Goal: Transaction & Acquisition: Purchase product/service

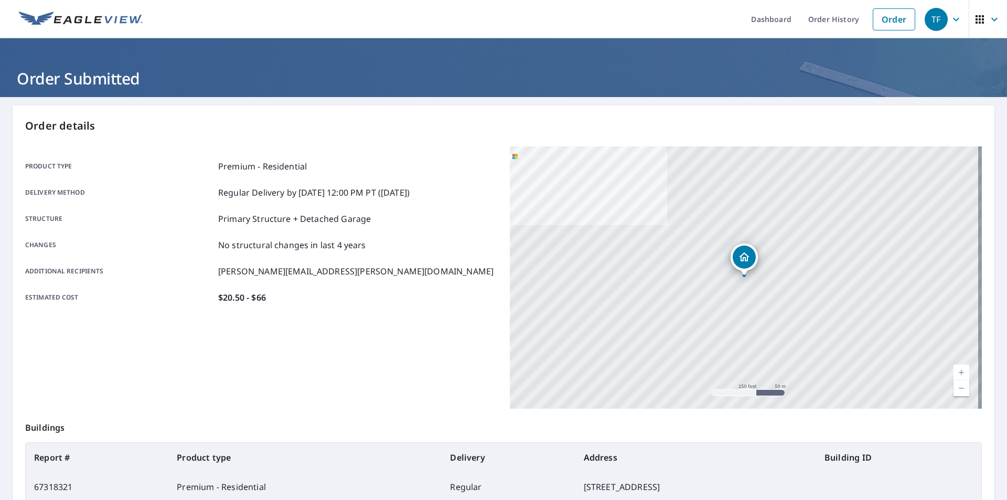
scroll to position [117, 0]
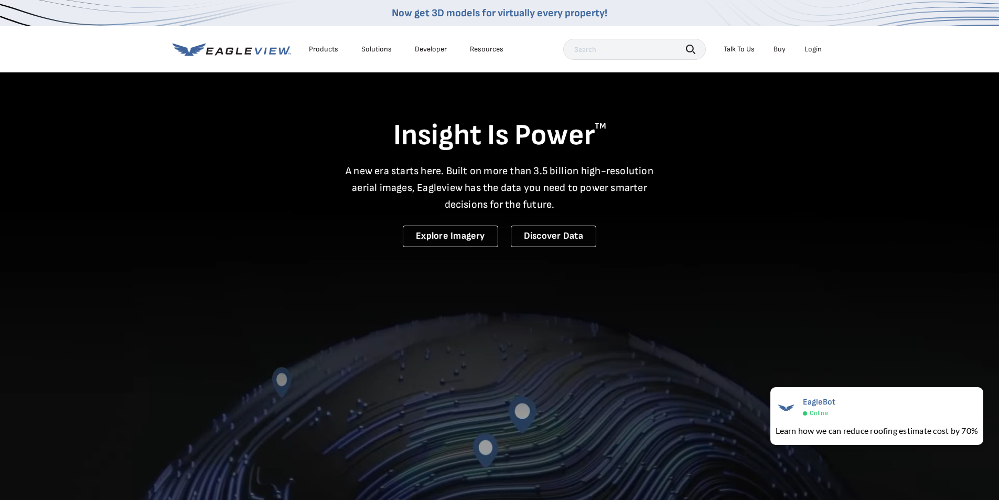
click at [810, 47] on div "Login" at bounding box center [812, 49] width 17 height 9
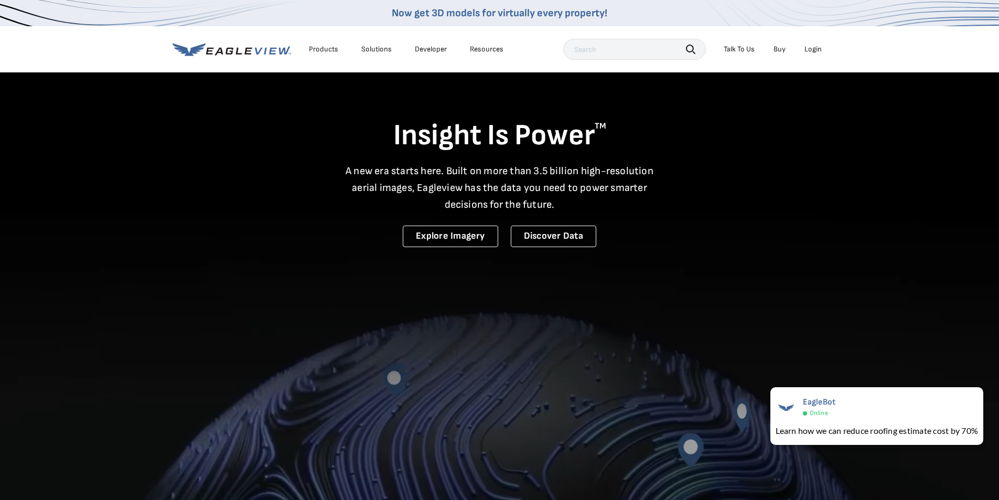
click at [806, 49] on div "Login" at bounding box center [812, 49] width 17 height 9
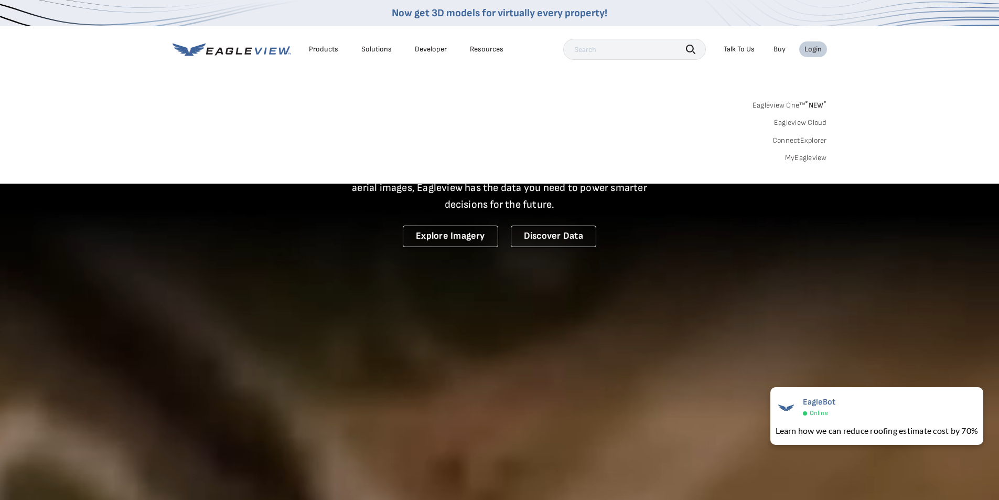
click at [801, 159] on link "MyEagleview" at bounding box center [806, 157] width 42 height 9
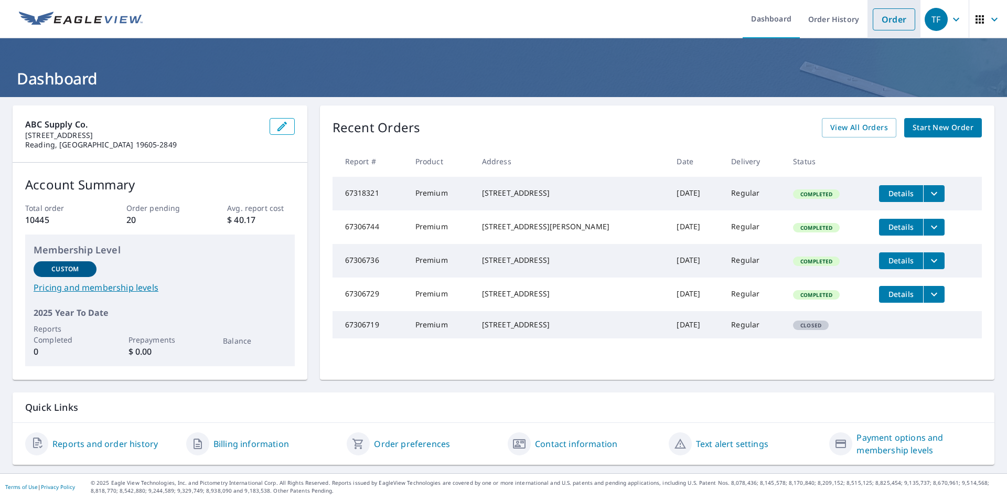
click at [873, 25] on link "Order" at bounding box center [894, 19] width 42 height 22
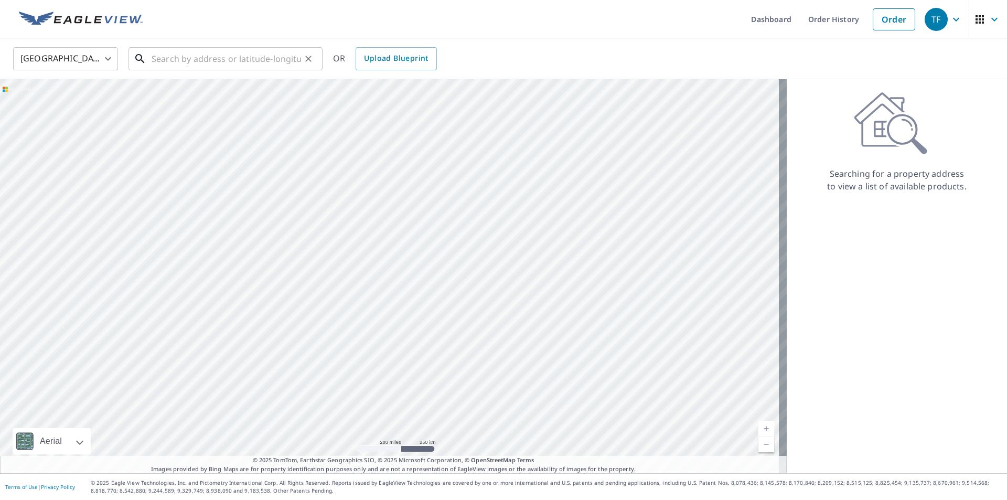
click at [163, 51] on input "text" at bounding box center [226, 58] width 149 height 29
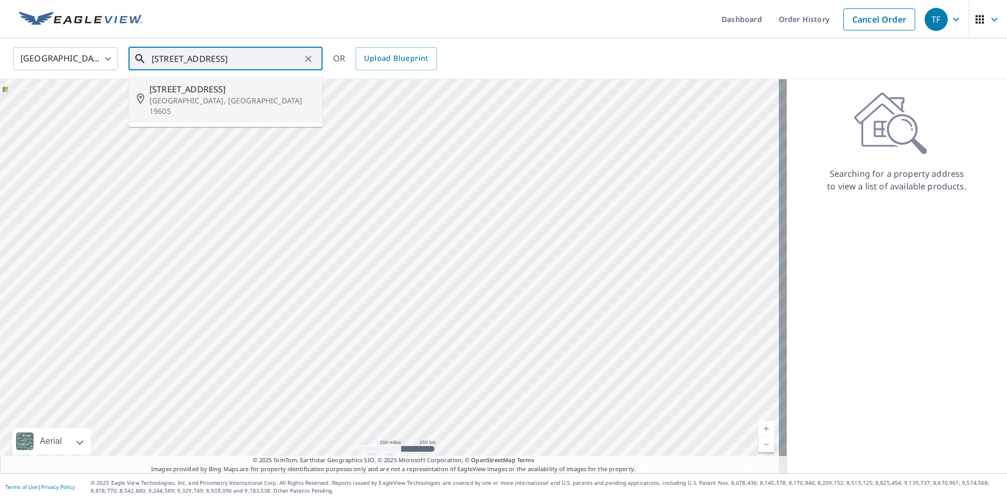
click at [165, 94] on div "2851 Centre Ave Reading, PA 19605" at bounding box center [231, 100] width 165 height 34
type input "2851 Centre Ave Reading, PA 19605"
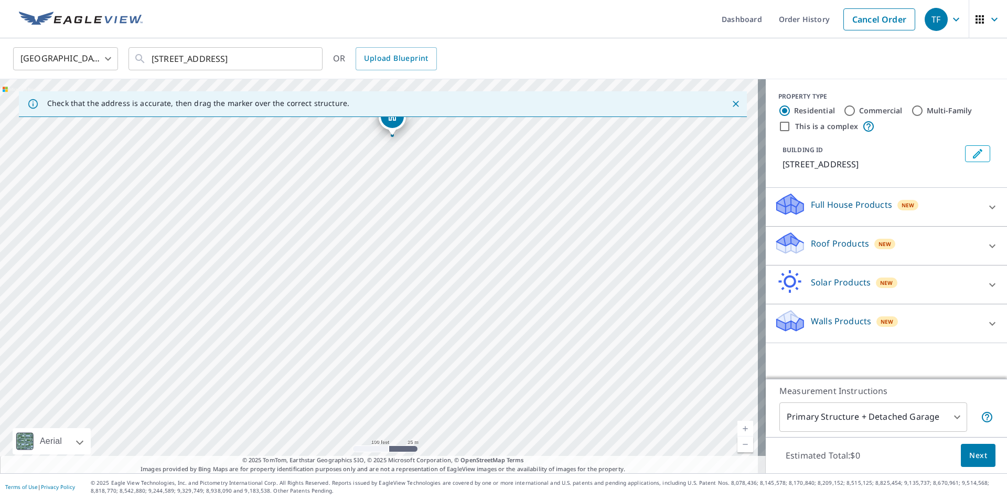
drag, startPoint x: 478, startPoint y: 419, endPoint x: 472, endPoint y: 265, distance: 154.3
click at [472, 265] on div "2851 Centre Ave Reading, PA 19605" at bounding box center [383, 276] width 766 height 394
drag, startPoint x: 473, startPoint y: 372, endPoint x: 465, endPoint y: 298, distance: 74.9
click at [466, 299] on div "2851 Centre Ave Reading, PA 19605" at bounding box center [383, 276] width 766 height 394
drag, startPoint x: 356, startPoint y: 225, endPoint x: 368, endPoint y: 365, distance: 140.1
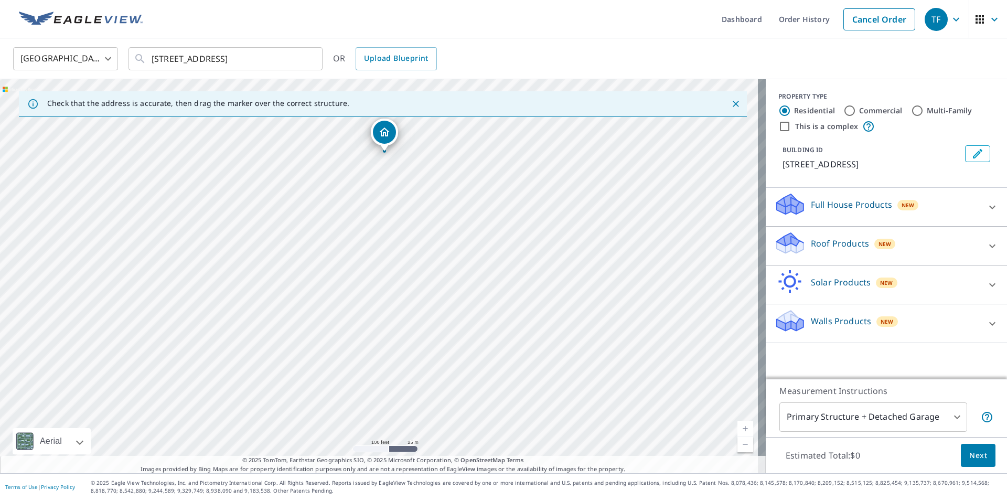
click at [368, 365] on div "2851 Centre Ave Reading, PA 19605" at bounding box center [383, 276] width 766 height 394
drag, startPoint x: 357, startPoint y: 229, endPoint x: 365, endPoint y: 372, distance: 143.4
click at [365, 372] on div "2851 Centre Ave Reading, PA 19605" at bounding box center [383, 276] width 766 height 394
drag, startPoint x: 360, startPoint y: 185, endPoint x: 365, endPoint y: 432, distance: 247.6
click at [367, 433] on div "2851 Centre Ave Reading, PA 19605" at bounding box center [383, 276] width 766 height 394
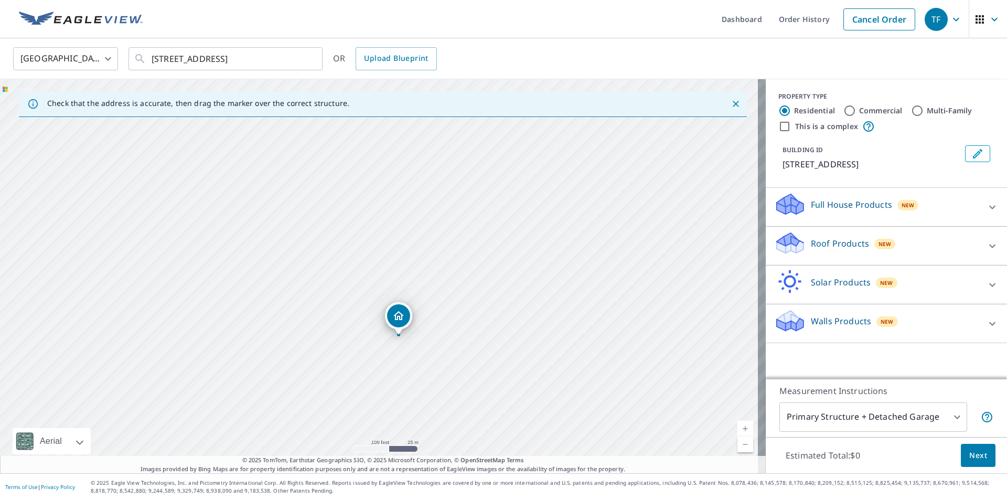
drag, startPoint x: 357, startPoint y: 413, endPoint x: 356, endPoint y: 205, distance: 208.2
click at [356, 205] on div "2851 Centre Ave Reading, PA 19605" at bounding box center [383, 276] width 766 height 394
drag, startPoint x: 394, startPoint y: 425, endPoint x: 375, endPoint y: 224, distance: 201.2
click at [375, 224] on div "2851 Centre Ave Reading, PA 19605" at bounding box center [383, 276] width 766 height 394
drag, startPoint x: 368, startPoint y: 411, endPoint x: 363, endPoint y: 221, distance: 189.9
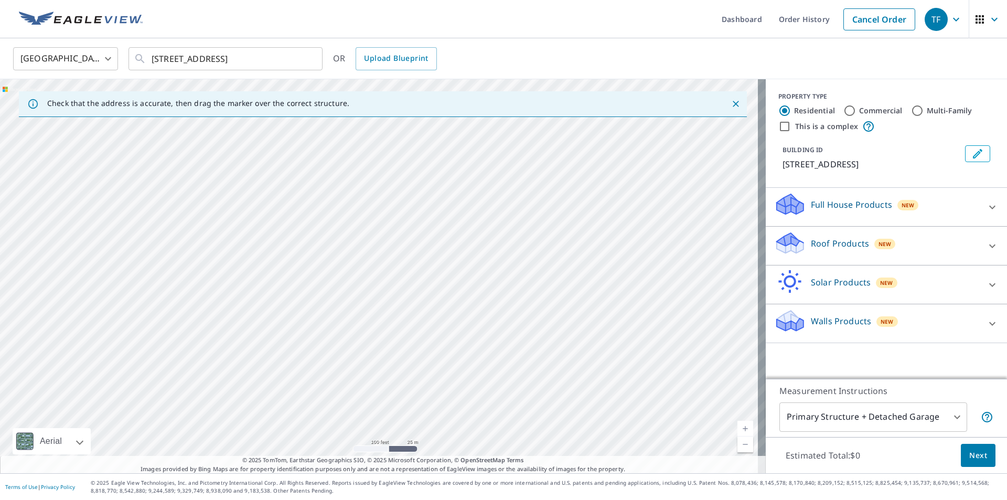
click at [363, 221] on div "2851 Centre Ave Reading, PA 19605" at bounding box center [383, 276] width 766 height 394
drag, startPoint x: 370, startPoint y: 384, endPoint x: 373, endPoint y: 126, distance: 258.5
click at [373, 126] on div "2851 Centre Ave Reading, PA 19605" at bounding box center [383, 276] width 766 height 394
drag, startPoint x: 389, startPoint y: 379, endPoint x: 380, endPoint y: 192, distance: 186.9
click at [380, 192] on div "2851 Centre Ave Reading, PA 19605" at bounding box center [383, 276] width 766 height 394
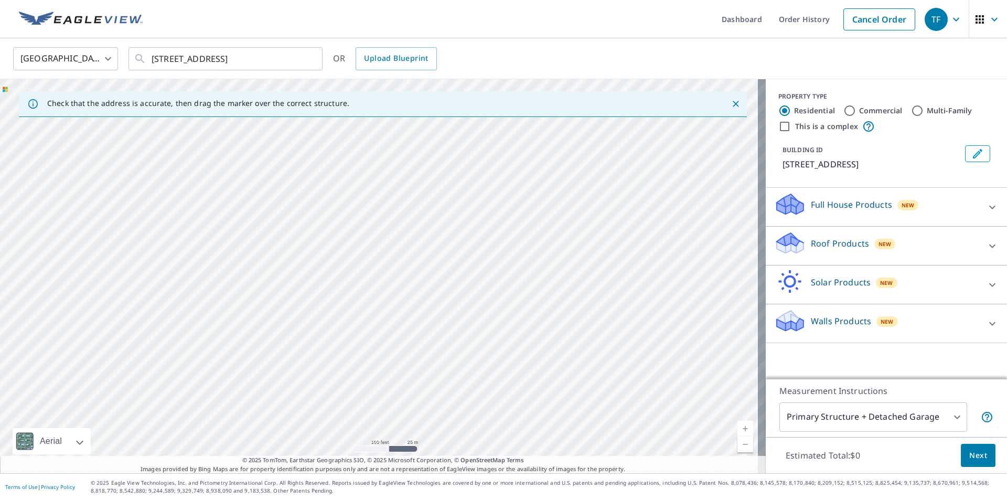
drag, startPoint x: 395, startPoint y: 211, endPoint x: 391, endPoint y: 520, distance: 309.4
click at [391, 499] on html "TF TF Dashboard Order History Cancel Order TF United States US ​ 2851 Centre Av…" at bounding box center [503, 250] width 1007 height 500
click at [327, 332] on div "2851 Centre Ave Reading, PA 19605" at bounding box center [383, 276] width 766 height 394
drag, startPoint x: 317, startPoint y: 192, endPoint x: 363, endPoint y: 520, distance: 331.5
click at [363, 499] on html "TF TF Dashboard Order History Cancel Order TF United States US ​ 2851 Centre Av…" at bounding box center [503, 250] width 1007 height 500
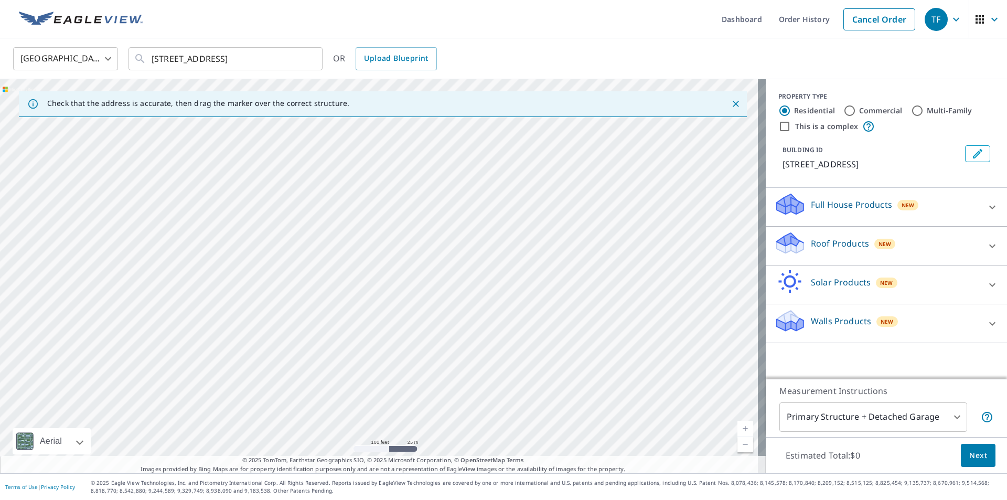
click at [353, 155] on div "2851 Centre Ave Reading, PA 19605" at bounding box center [383, 276] width 766 height 394
drag, startPoint x: 343, startPoint y: 155, endPoint x: 403, endPoint y: 520, distance: 370.4
click at [403, 499] on html "TF TF Dashboard Order History Cancel Order TF United States US ​ 2851 Centre Av…" at bounding box center [503, 250] width 1007 height 500
click at [365, 233] on div "2851 Centre Ave Reading, PA 19605" at bounding box center [383, 276] width 766 height 394
drag, startPoint x: 367, startPoint y: 144, endPoint x: 415, endPoint y: 465, distance: 324.5
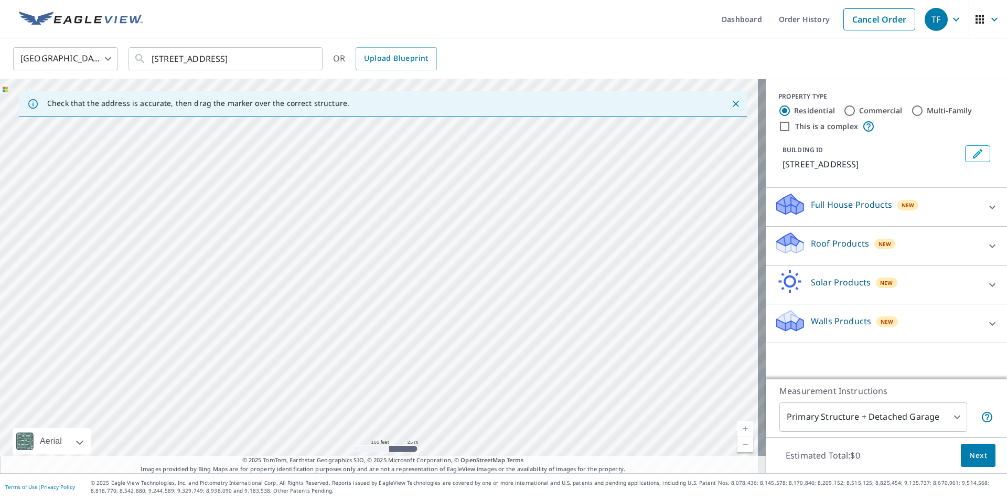
click at [415, 465] on div "Check that the address is accurate, then drag the marker over the correct struc…" at bounding box center [383, 276] width 766 height 394
click at [400, 331] on div "2851 Centre Ave Reading, PA 19605" at bounding box center [383, 276] width 766 height 394
drag, startPoint x: 383, startPoint y: 153, endPoint x: 442, endPoint y: 479, distance: 331.5
click at [442, 479] on div "Dashboard Order History Cancel Order TF United States US ​ 2851 Centre Ave Read…" at bounding box center [503, 250] width 1007 height 500
click at [408, 390] on div "2851 Centre Ave Reading, PA 19605" at bounding box center [383, 276] width 766 height 394
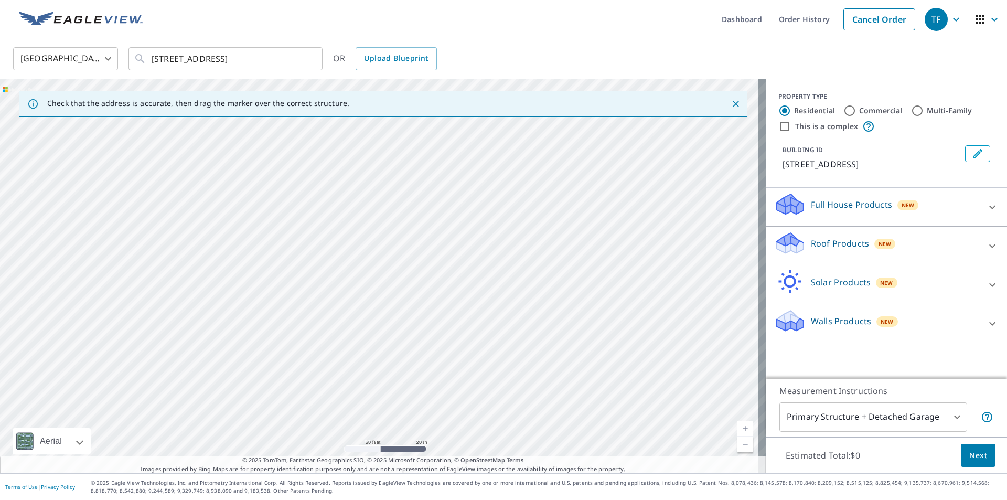
drag, startPoint x: 372, startPoint y: 173, endPoint x: 394, endPoint y: 361, distance: 190.1
click at [394, 361] on div "2851 Centre Ave Reading, PA 19605" at bounding box center [383, 276] width 766 height 394
drag, startPoint x: 394, startPoint y: 170, endPoint x: 422, endPoint y: 339, distance: 171.7
click at [422, 339] on div "2851 Centre Ave Reading, PA 19605" at bounding box center [383, 276] width 766 height 394
drag, startPoint x: 406, startPoint y: 212, endPoint x: 426, endPoint y: 124, distance: 90.3
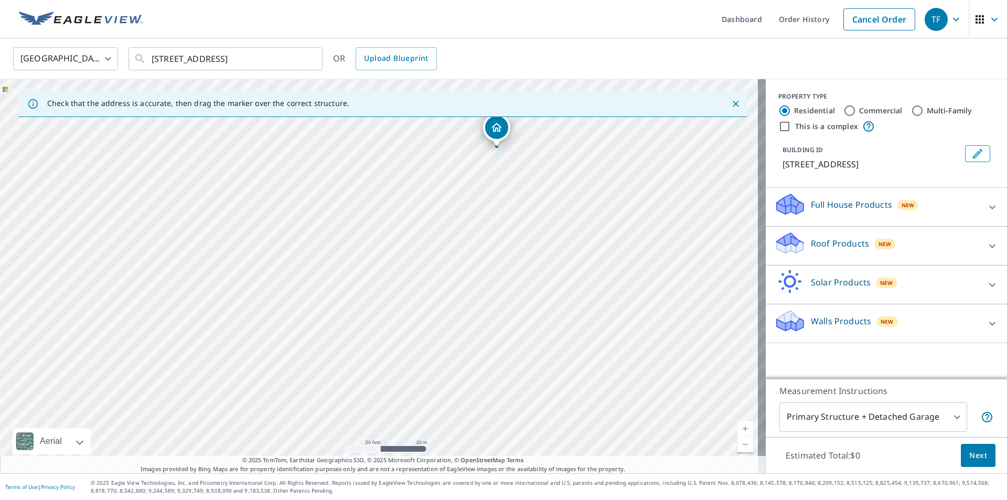
click at [426, 124] on div "2851 Centre Ave Reading, PA 19605" at bounding box center [383, 276] width 766 height 394
drag, startPoint x: 497, startPoint y: 137, endPoint x: 498, endPoint y: 173, distance: 35.7
click at [987, 244] on icon at bounding box center [992, 246] width 13 height 13
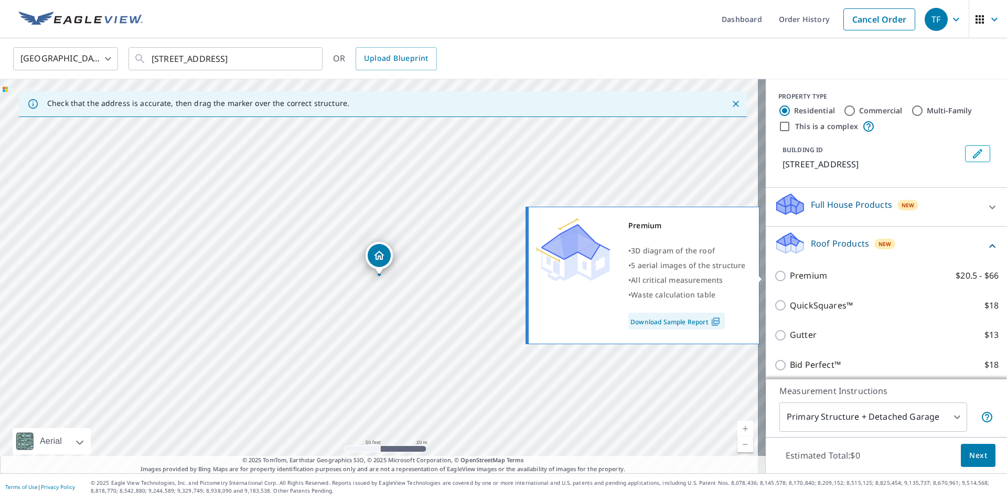
click at [774, 272] on input "Premium $20.5 - $66" at bounding box center [782, 276] width 16 height 13
checkbox input "true"
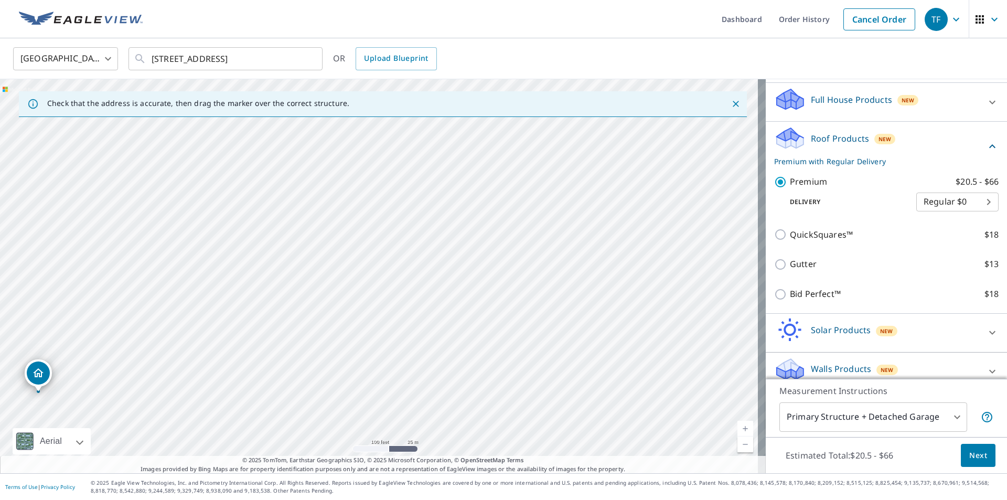
scroll to position [117, 0]
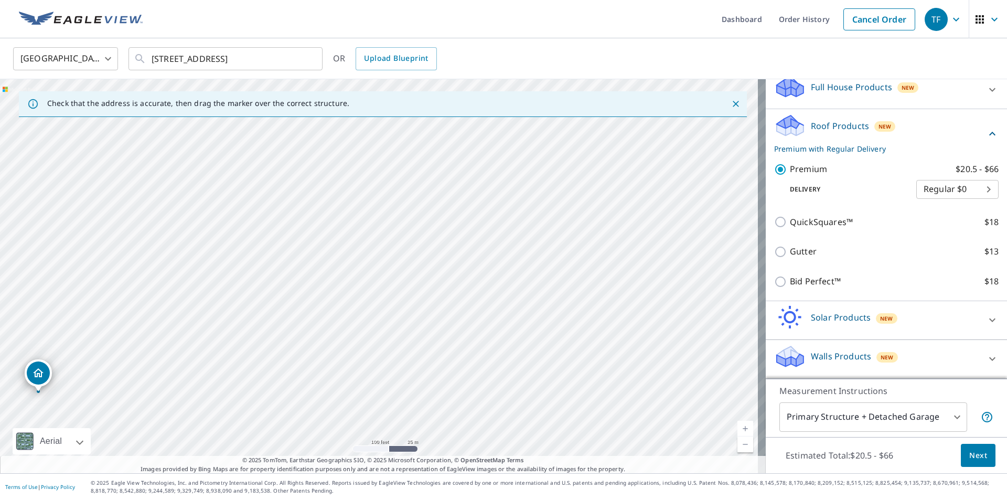
drag, startPoint x: 913, startPoint y: 358, endPoint x: 884, endPoint y: 241, distance: 120.9
click at [884, 240] on div "Full House Products New Full House™ $99 Roof Products New Premium with Regular …" at bounding box center [886, 224] width 241 height 308
click at [730, 103] on icon "Close" at bounding box center [735, 104] width 10 height 10
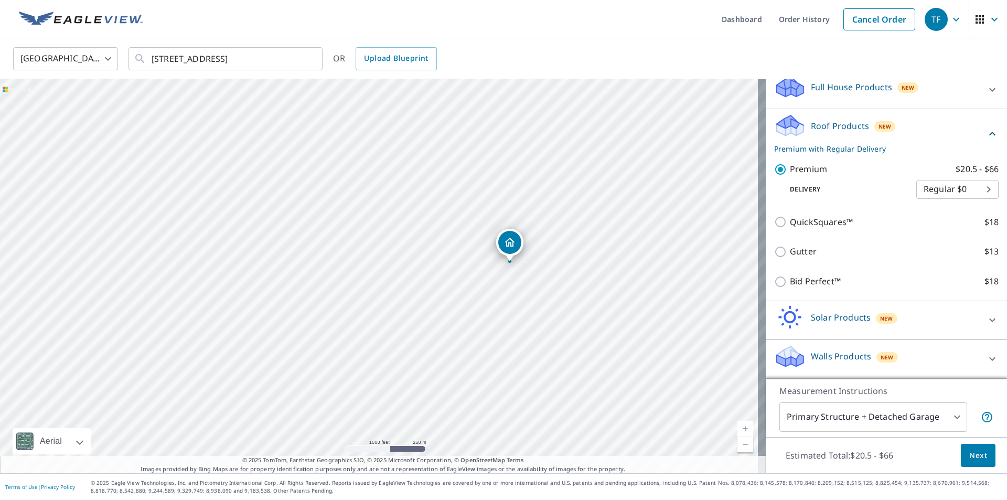
drag, startPoint x: 522, startPoint y: 179, endPoint x: 418, endPoint y: 520, distance: 356.3
click at [418, 499] on html "TF TF Dashboard Order History Cancel Order TF United States US ​ 2851 Centre Av…" at bounding box center [503, 250] width 1007 height 500
click at [973, 453] on span "Next" at bounding box center [978, 455] width 18 height 13
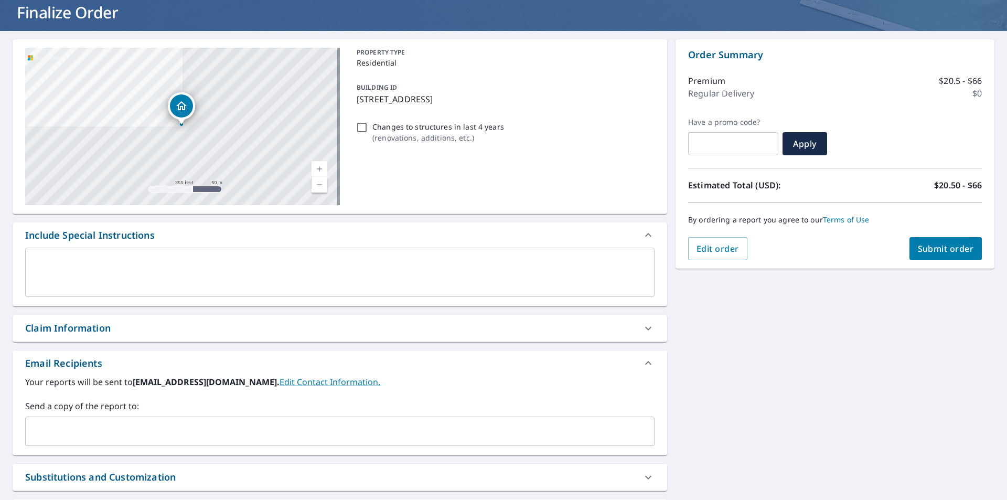
scroll to position [105, 0]
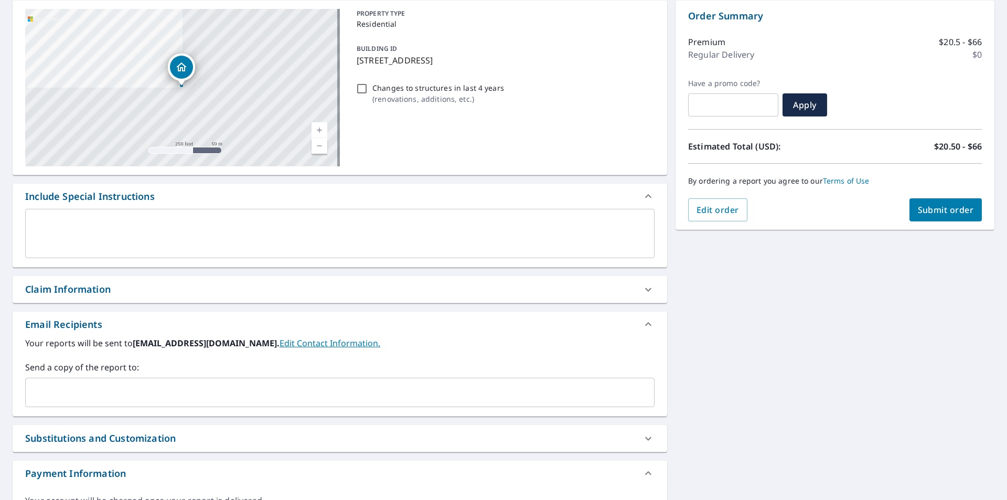
click at [181, 293] on div "Claim Information" at bounding box center [330, 289] width 610 height 14
checkbox input "true"
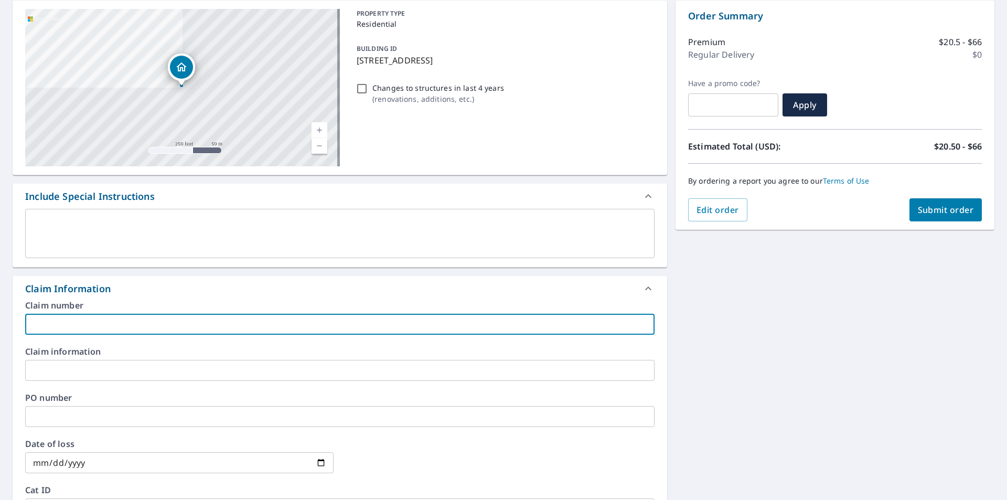
click at [113, 326] on input "text" at bounding box center [339, 324] width 629 height 21
type input "red cedar - marty"
checkbox input "true"
click at [101, 361] on input "text" at bounding box center [339, 370] width 629 height 21
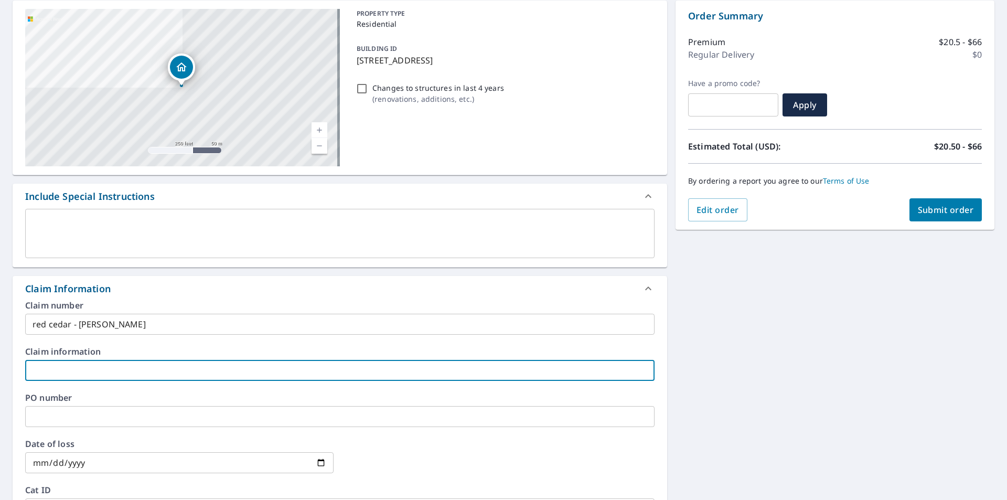
type input "red cedar"
checkbox input "true"
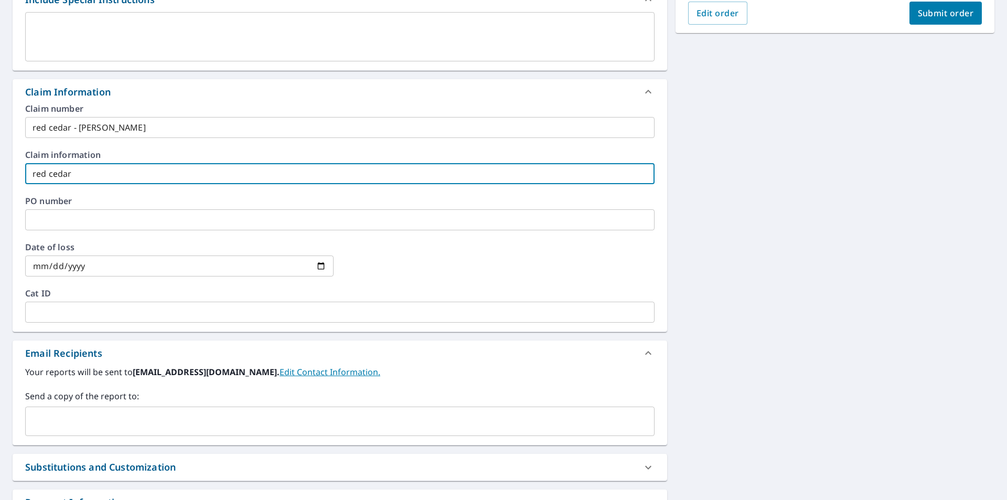
scroll to position [315, 0]
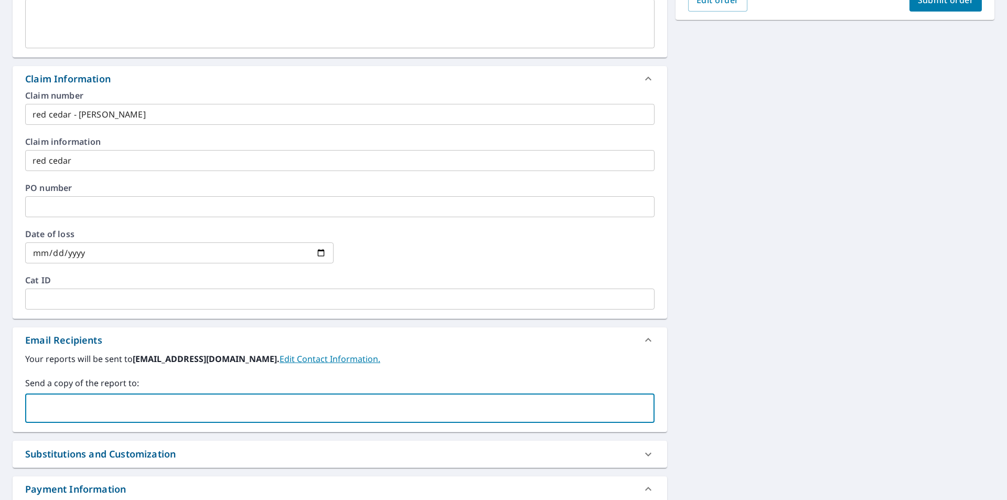
click at [113, 416] on input "text" at bounding box center [332, 408] width 604 height 20
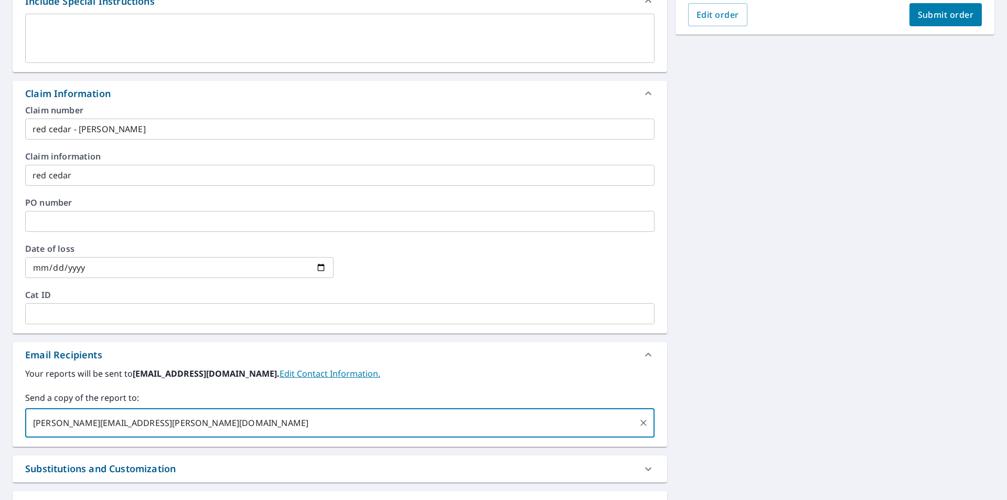
scroll to position [184, 0]
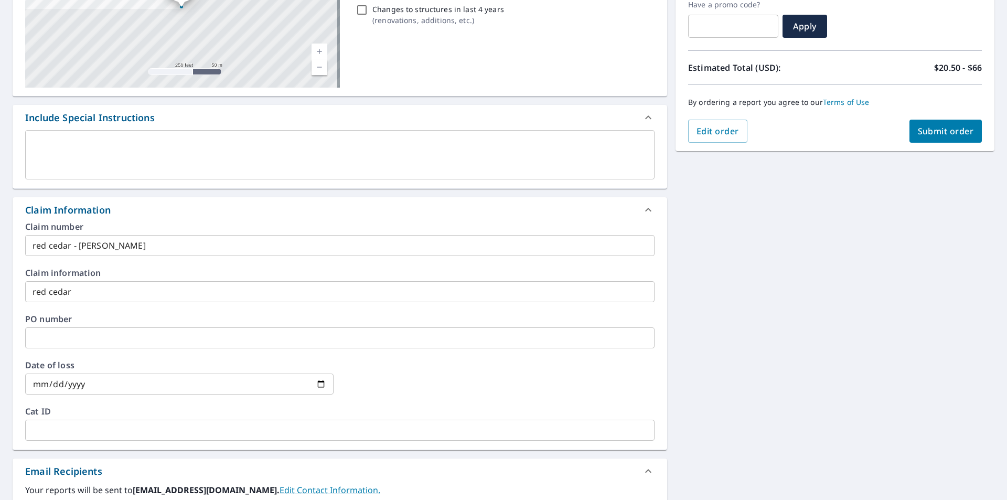
type input "[PERSON_NAME][EMAIL_ADDRESS][PERSON_NAME][DOMAIN_NAME]"
click at [940, 127] on span "Submit order" at bounding box center [946, 131] width 56 height 12
checkbox input "true"
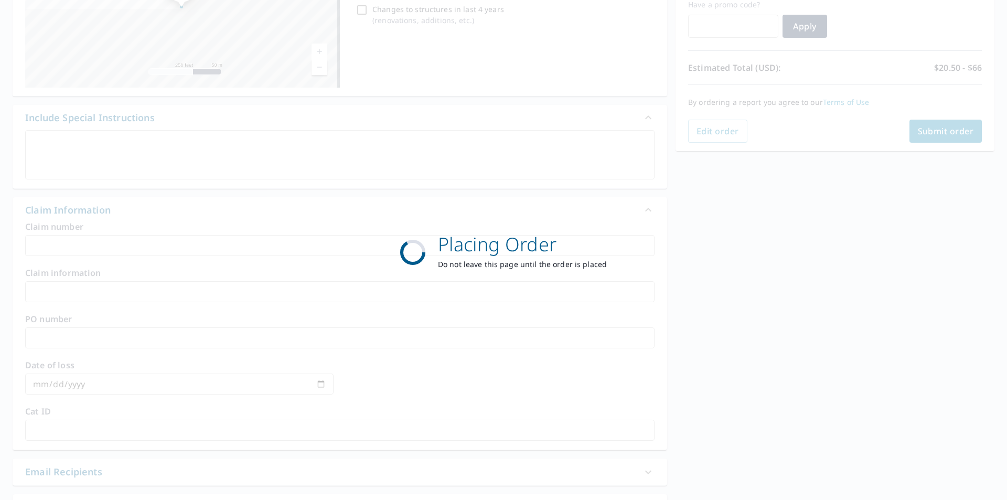
scroll to position [117, 0]
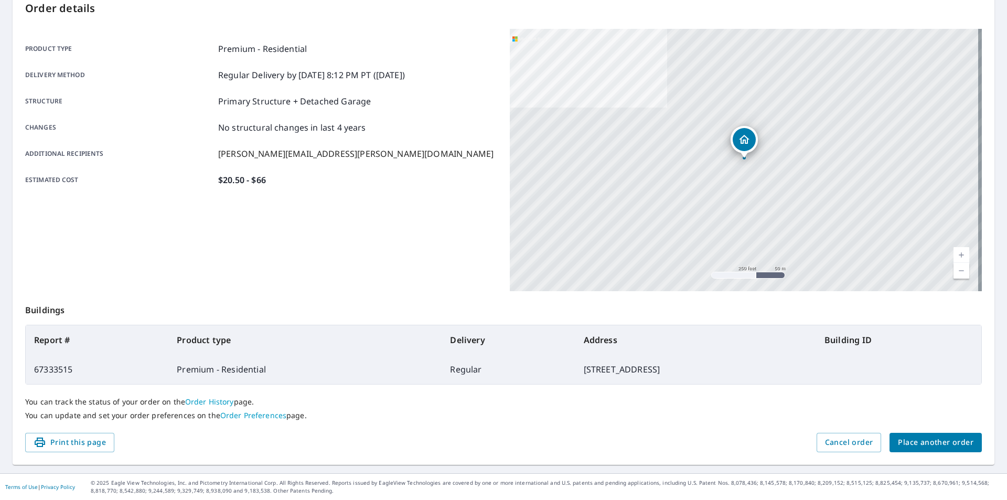
click at [906, 437] on span "Place another order" at bounding box center [936, 442] width 76 height 13
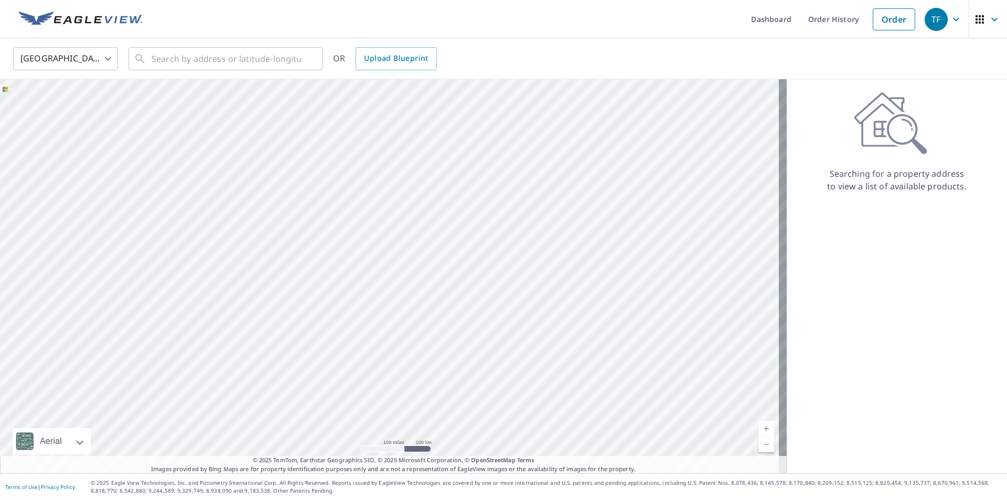
click at [108, 143] on div at bounding box center [393, 276] width 787 height 394
click at [153, 60] on input "text" at bounding box center [226, 58] width 149 height 29
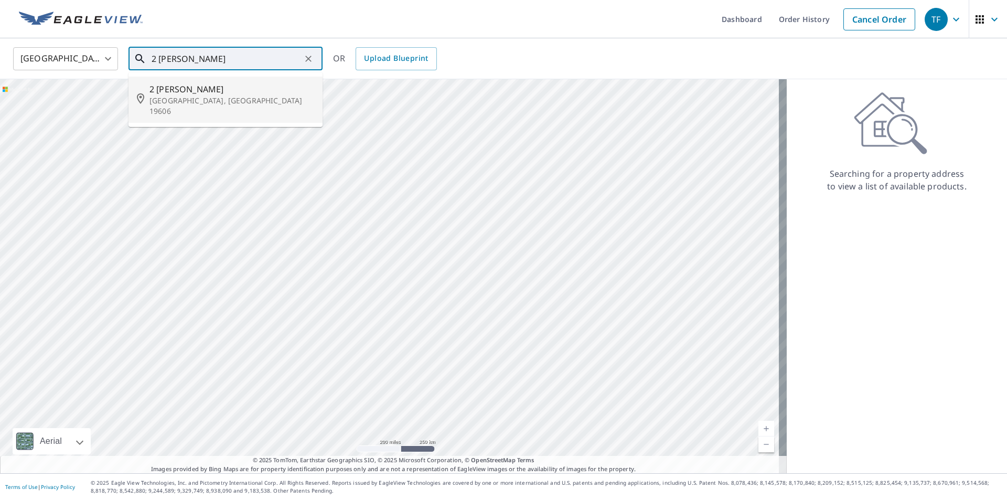
click at [196, 91] on span "2 Hayden Cir" at bounding box center [231, 89] width 165 height 13
type input "2 Hayden Cir Reading, PA 19606"
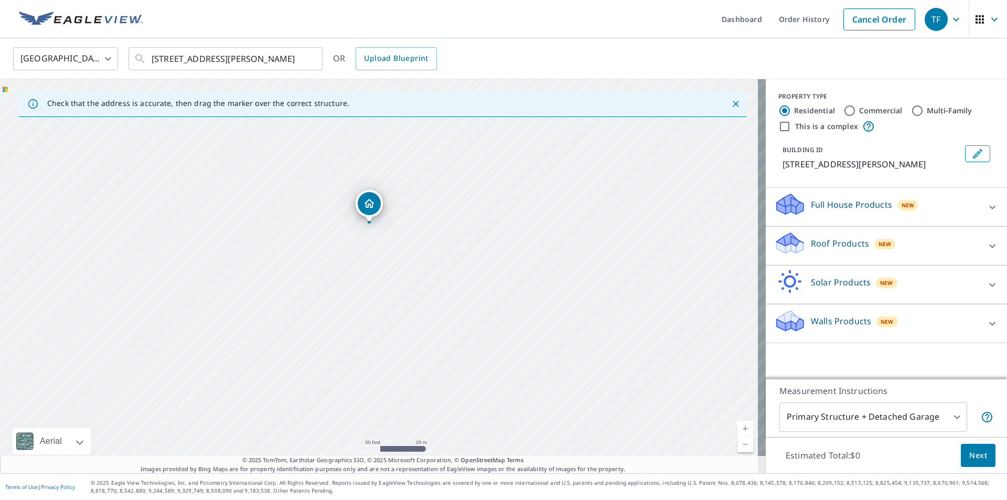
drag, startPoint x: 369, startPoint y: 180, endPoint x: 372, endPoint y: 327, distance: 147.4
click at [372, 327] on div "2 Hayden Cir Reading, PA 19606" at bounding box center [383, 276] width 766 height 394
click at [986, 204] on icon at bounding box center [992, 207] width 13 height 13
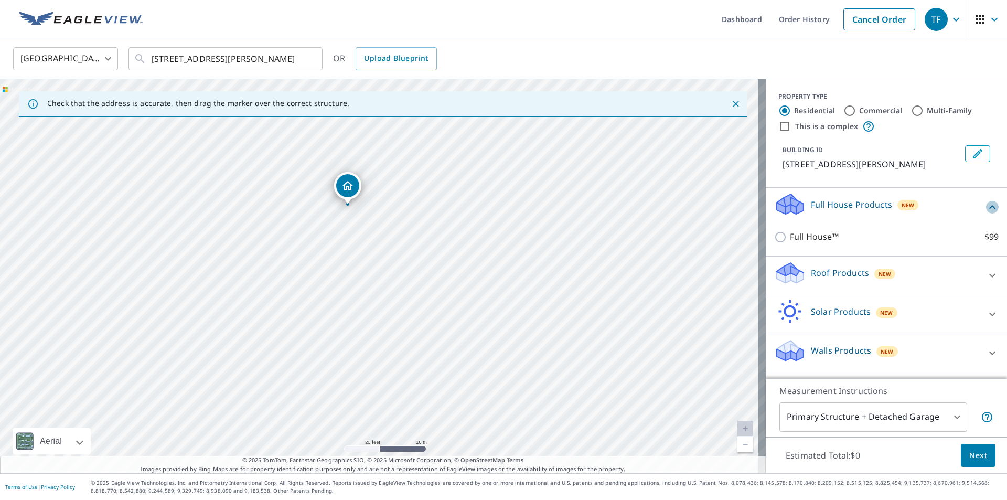
click at [990, 209] on icon at bounding box center [992, 207] width 13 height 13
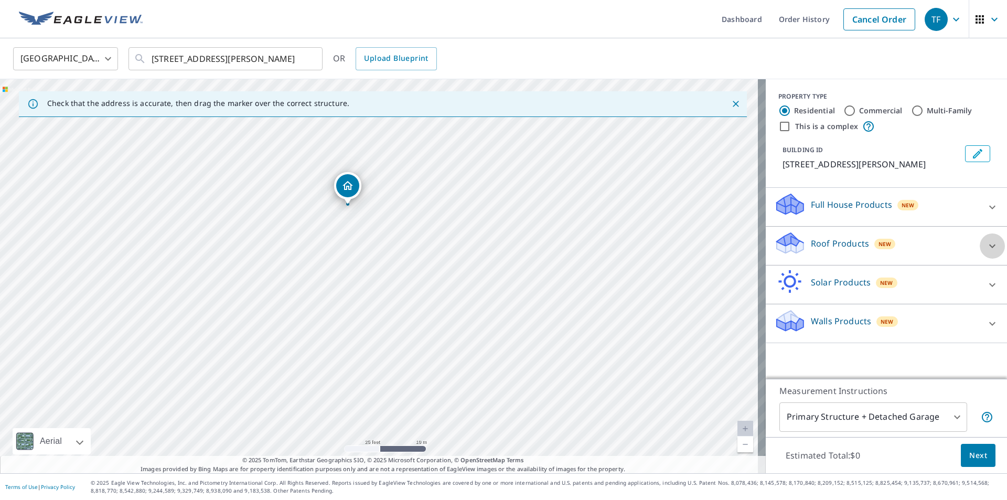
click at [980, 245] on div at bounding box center [992, 245] width 25 height 25
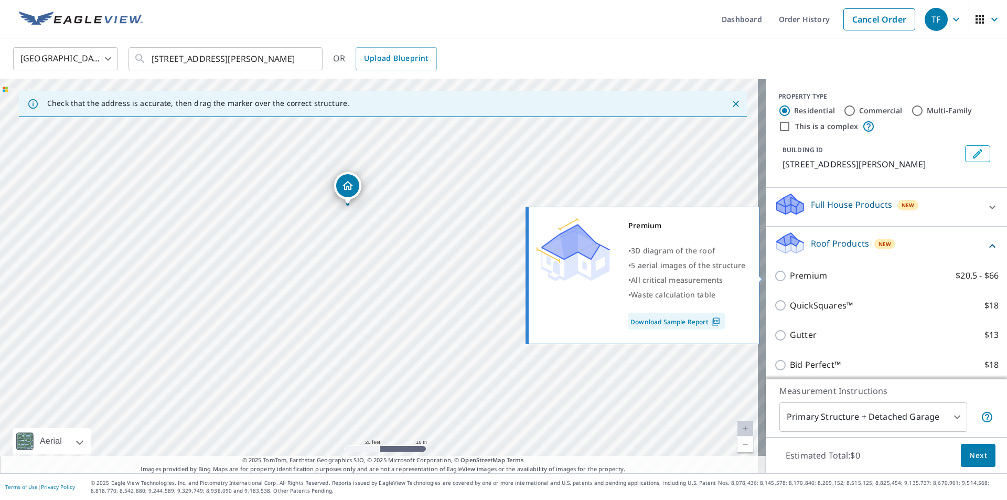
click at [774, 274] on input "Premium $20.5 - $66" at bounding box center [782, 276] width 16 height 13
checkbox input "true"
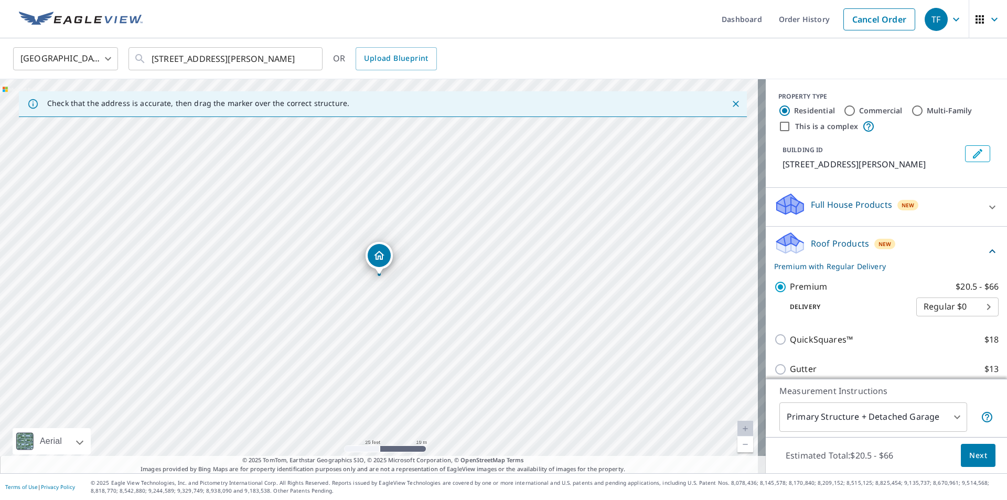
click at [969, 456] on span "Next" at bounding box center [978, 455] width 18 height 13
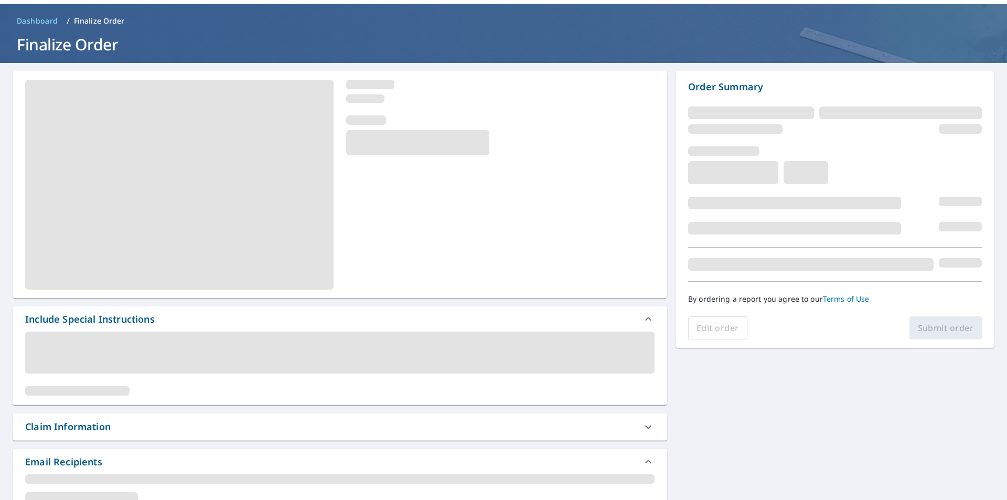
scroll to position [105, 0]
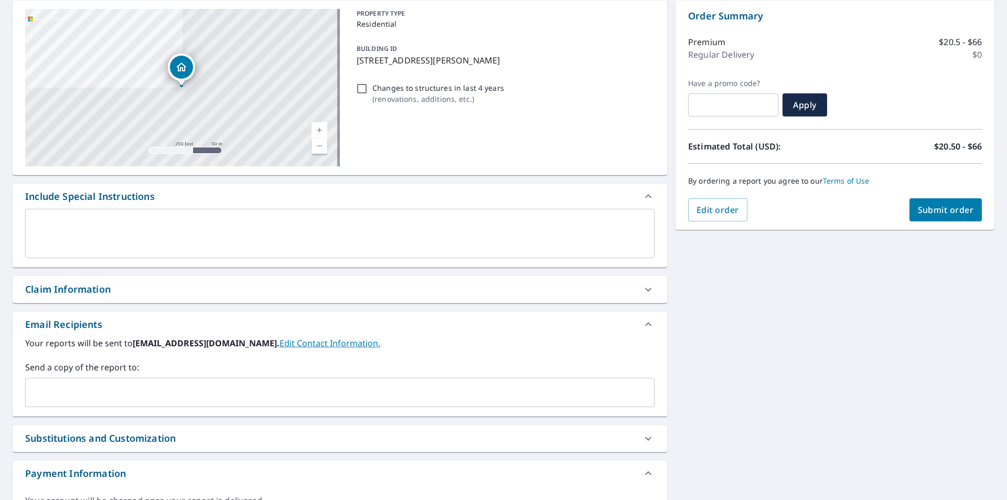
click at [214, 354] on div "Your reports will be sent to mgr089@abcsupply.com. Edit Contact Information. Se…" at bounding box center [339, 372] width 629 height 70
click at [165, 300] on div "Claim Information" at bounding box center [340, 289] width 654 height 27
checkbox input "true"
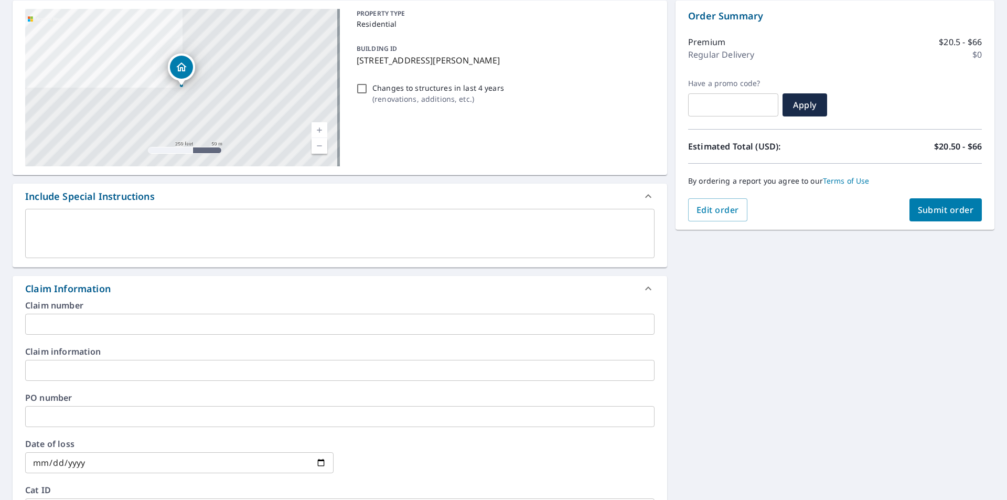
click at [135, 323] on input "text" at bounding box center [339, 324] width 629 height 21
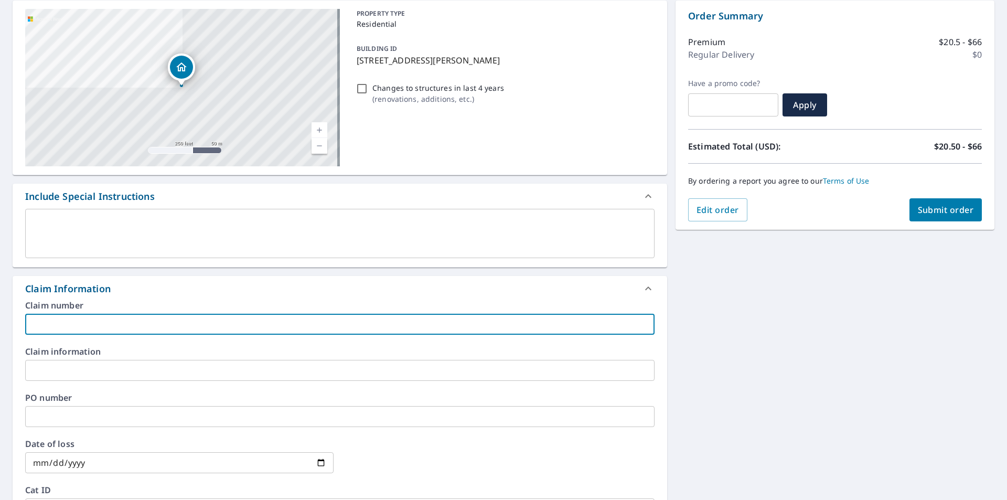
type input "red cedar - marty"
checkbox input "true"
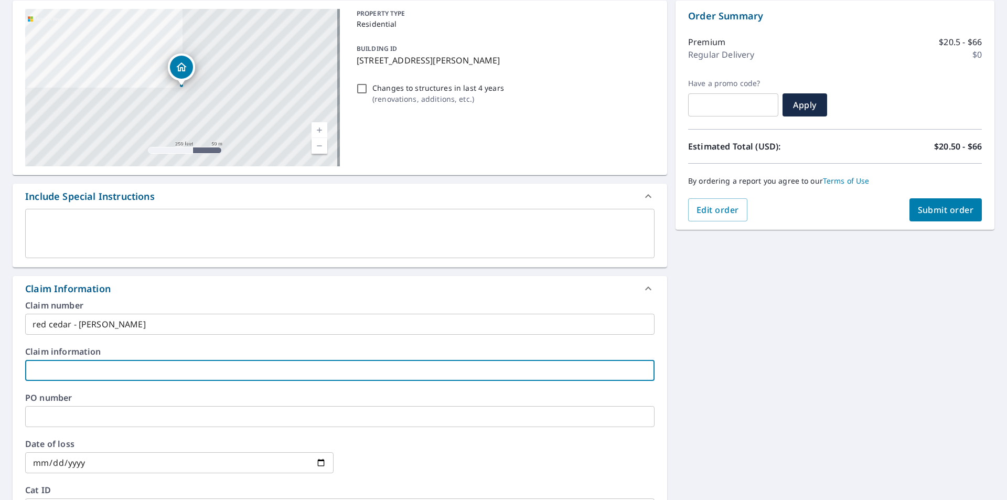
click at [116, 364] on input "text" at bounding box center [339, 370] width 629 height 21
type input "red cedar"
checkbox input "true"
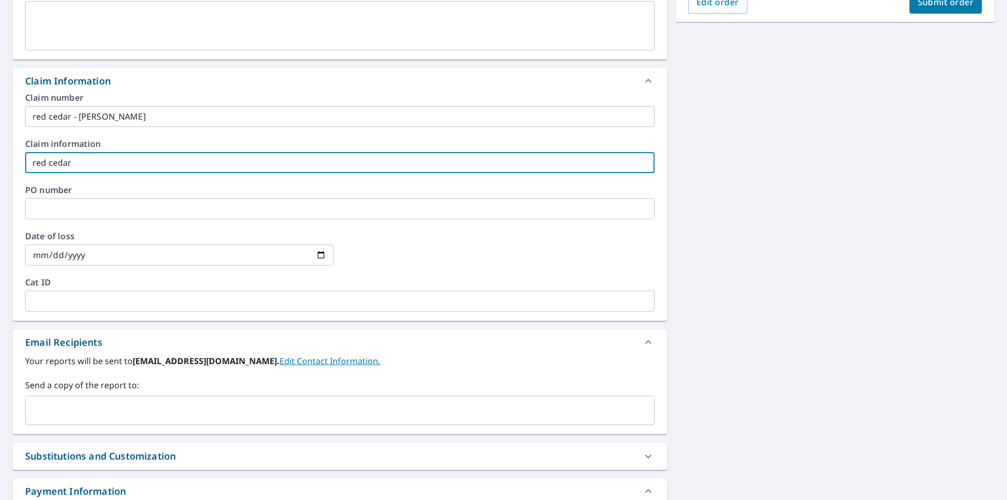
scroll to position [315, 0]
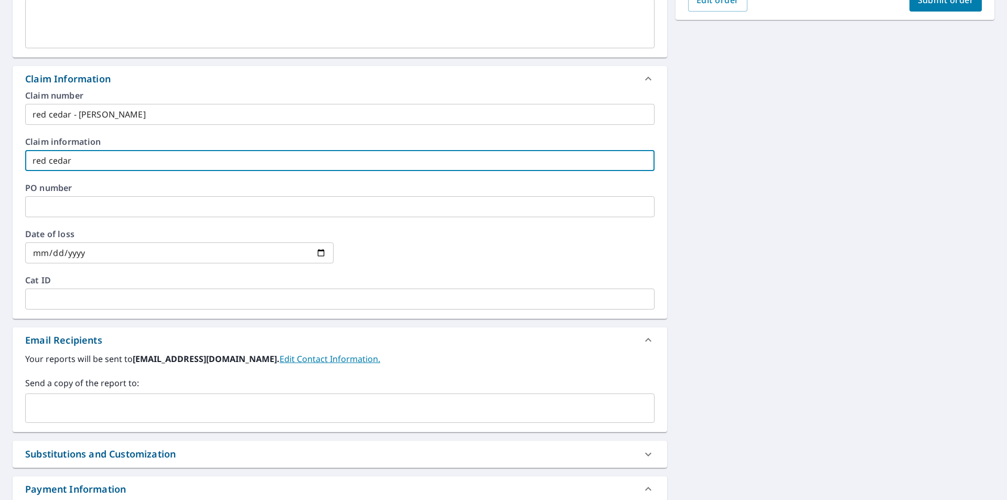
click at [105, 403] on input "text" at bounding box center [332, 408] width 604 height 20
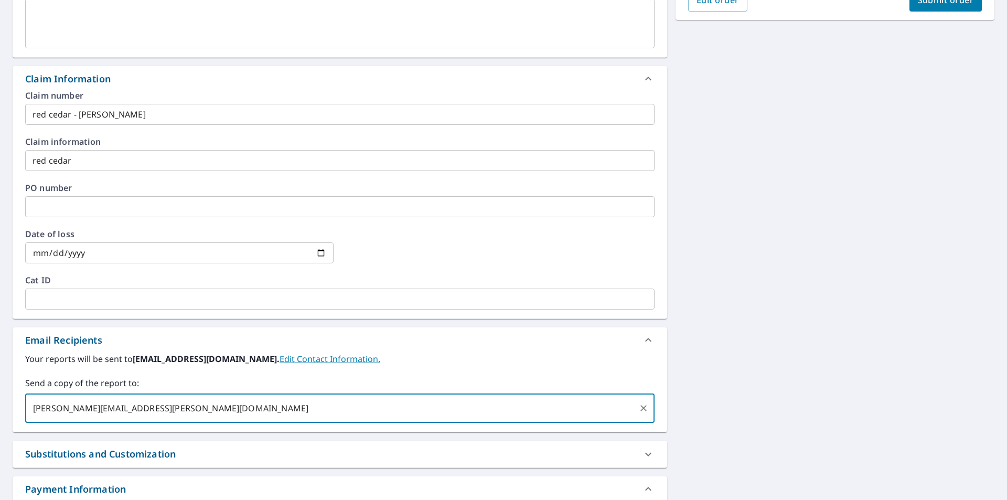
type input "[PERSON_NAME][EMAIL_ADDRESS][PERSON_NAME][DOMAIN_NAME]"
click at [89, 406] on span "[PERSON_NAME][EMAIL_ADDRESS][PERSON_NAME][DOMAIN_NAME]" at bounding box center [147, 408] width 233 height 10
click at [274, 413] on input "text" at bounding box center [454, 408] width 360 height 20
click at [262, 408] on icon at bounding box center [266, 408] width 8 height 12
checkbox input "true"
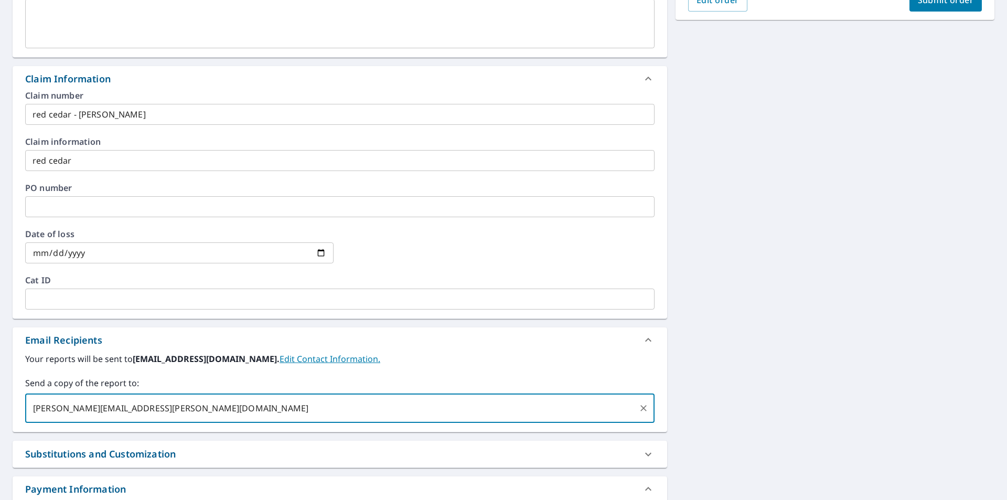
type input "[PERSON_NAME][EMAIL_ADDRESS][PERSON_NAME][DOMAIN_NAME]"
click at [90, 409] on span "[PERSON_NAME][EMAIL_ADDRESS][PERSON_NAME][DOMAIN_NAME]" at bounding box center [147, 408] width 233 height 10
click at [274, 411] on input "text" at bounding box center [454, 408] width 360 height 20
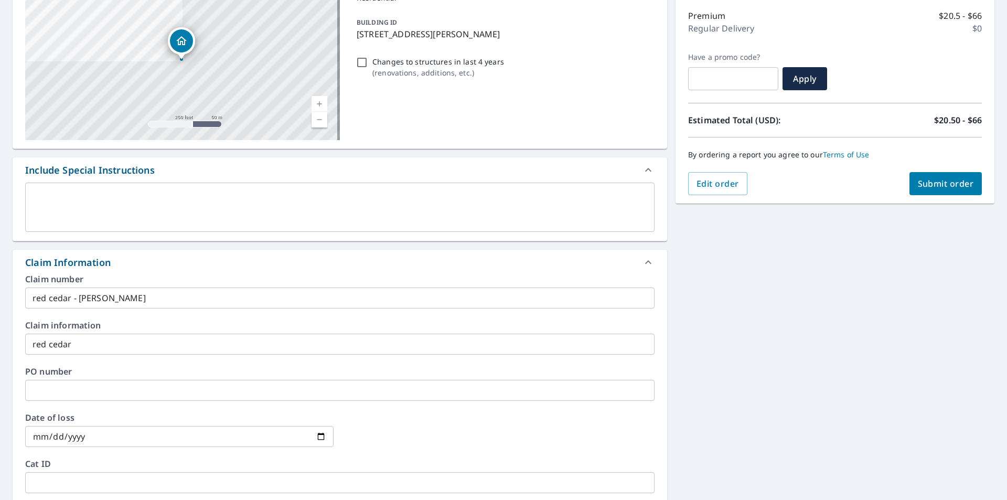
scroll to position [236, 0]
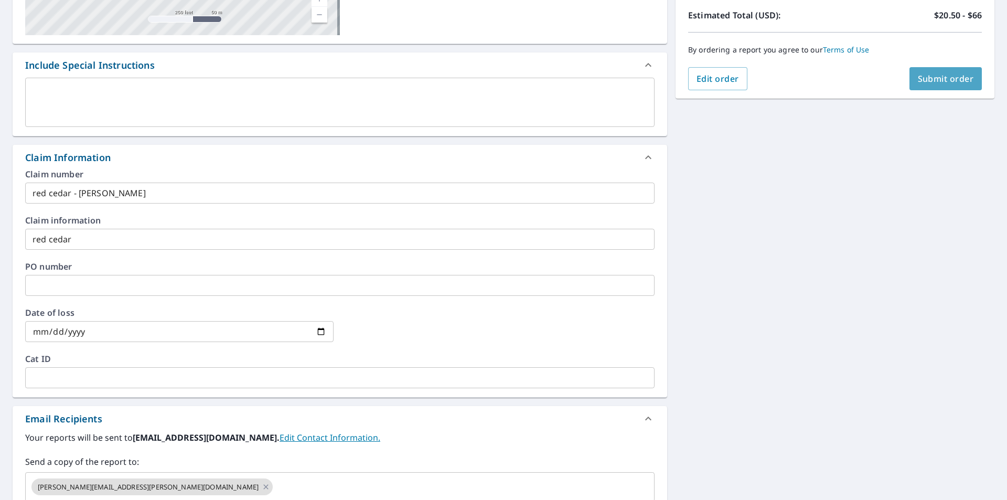
click at [939, 73] on span "Submit order" at bounding box center [946, 79] width 56 height 12
checkbox input "true"
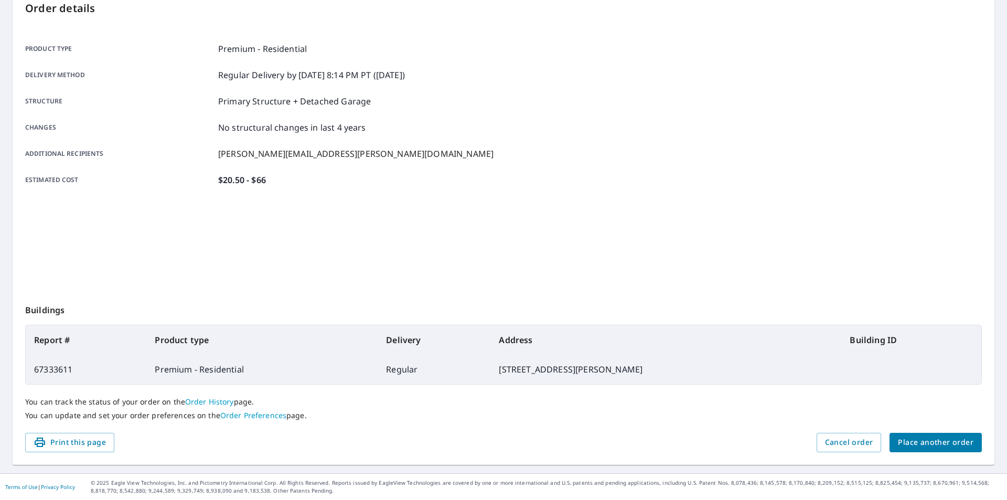
scroll to position [117, 0]
